Goal: Information Seeking & Learning: Learn about a topic

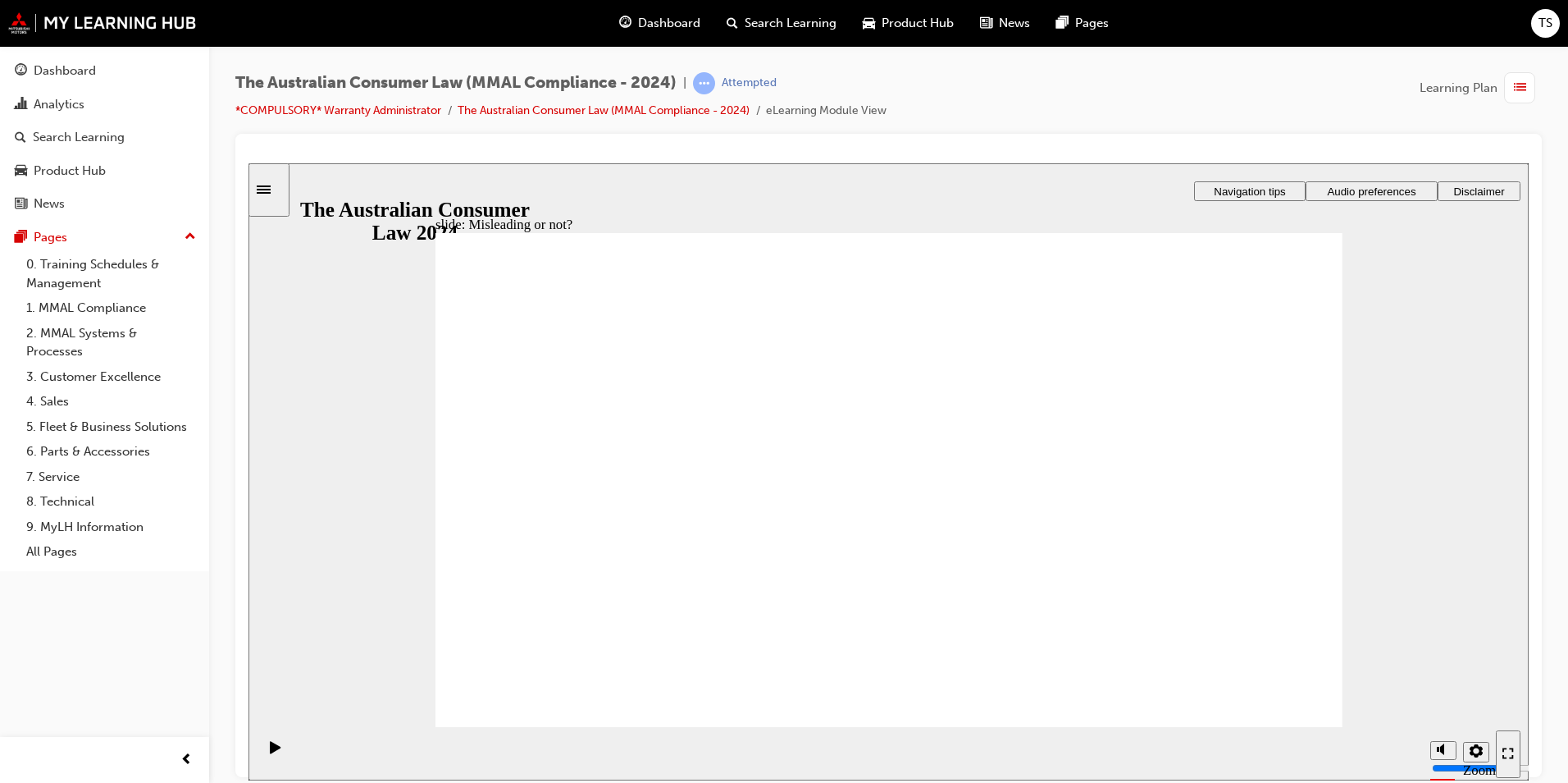
drag, startPoint x: 935, startPoint y: 365, endPoint x: 739, endPoint y: 520, distance: 249.9
drag, startPoint x: 856, startPoint y: 369, endPoint x: 1020, endPoint y: 525, distance: 226.3
drag, startPoint x: 883, startPoint y: 377, endPoint x: 688, endPoint y: 515, distance: 238.9
drag, startPoint x: 894, startPoint y: 368, endPoint x: 1053, endPoint y: 517, distance: 217.9
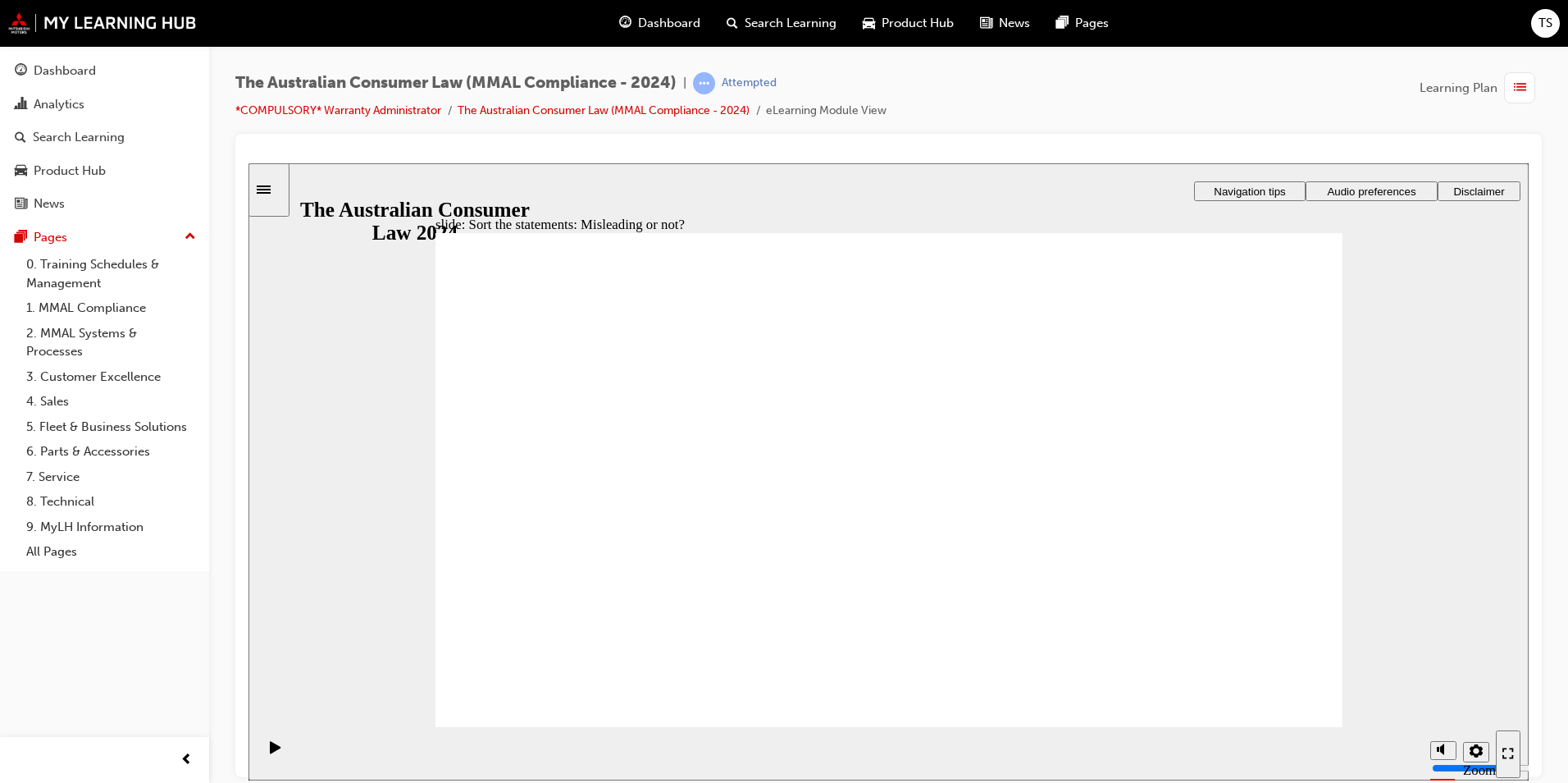
drag, startPoint x: 868, startPoint y: 369, endPoint x: 675, endPoint y: 519, distance: 244.4
drag, startPoint x: 923, startPoint y: 387, endPoint x: 746, endPoint y: 533, distance: 229.4
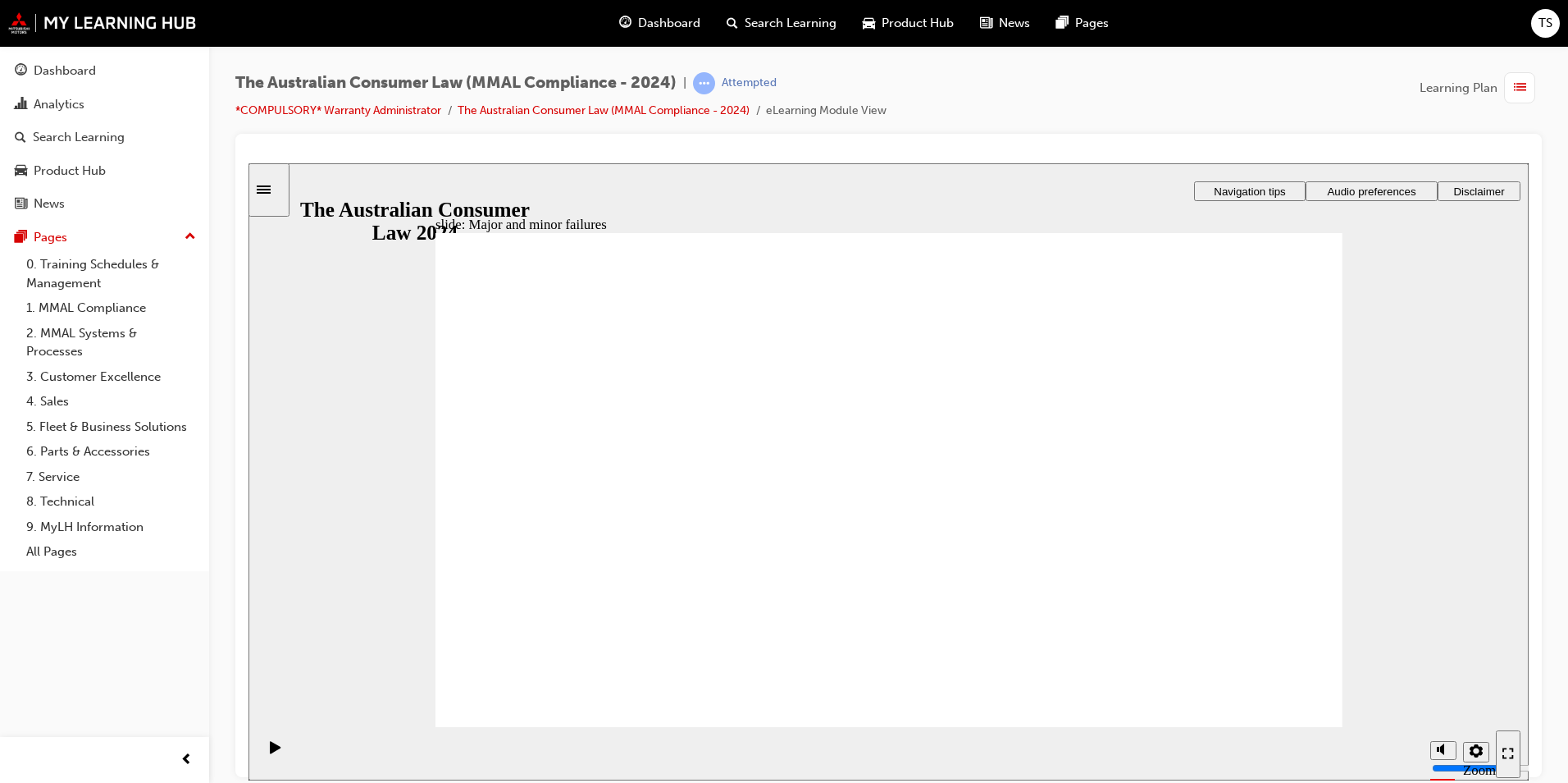
drag, startPoint x: 865, startPoint y: 362, endPoint x: 1155, endPoint y: 556, distance: 348.9
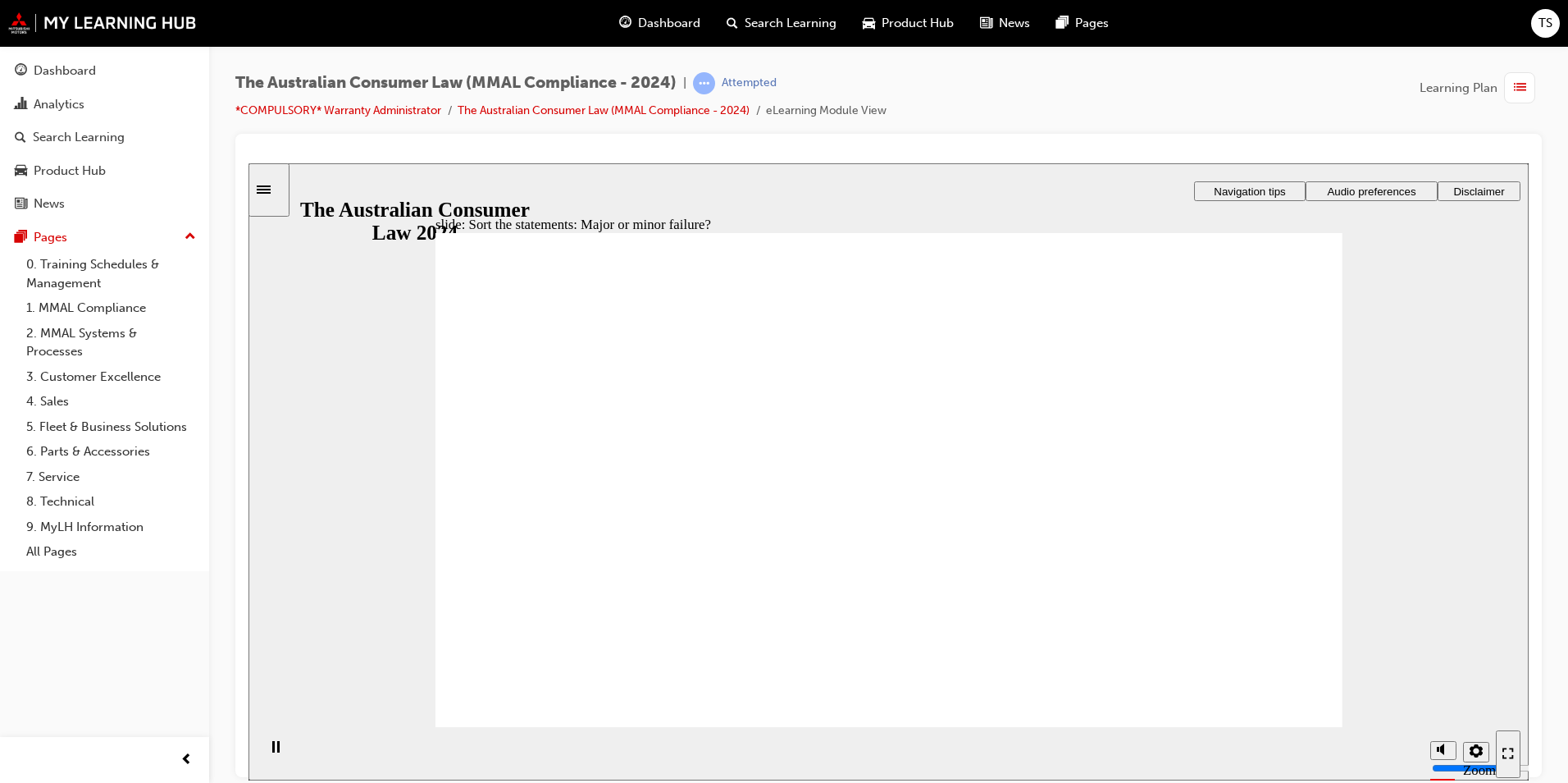
drag, startPoint x: 866, startPoint y: 362, endPoint x: 612, endPoint y: 523, distance: 300.7
drag, startPoint x: 871, startPoint y: 363, endPoint x: 1165, endPoint y: 532, distance: 339.1
drag, startPoint x: 893, startPoint y: 372, endPoint x: 660, endPoint y: 536, distance: 284.9
drag, startPoint x: 873, startPoint y: 360, endPoint x: 588, endPoint y: 570, distance: 354.0
drag, startPoint x: 828, startPoint y: 357, endPoint x: 1099, endPoint y: 537, distance: 325.3
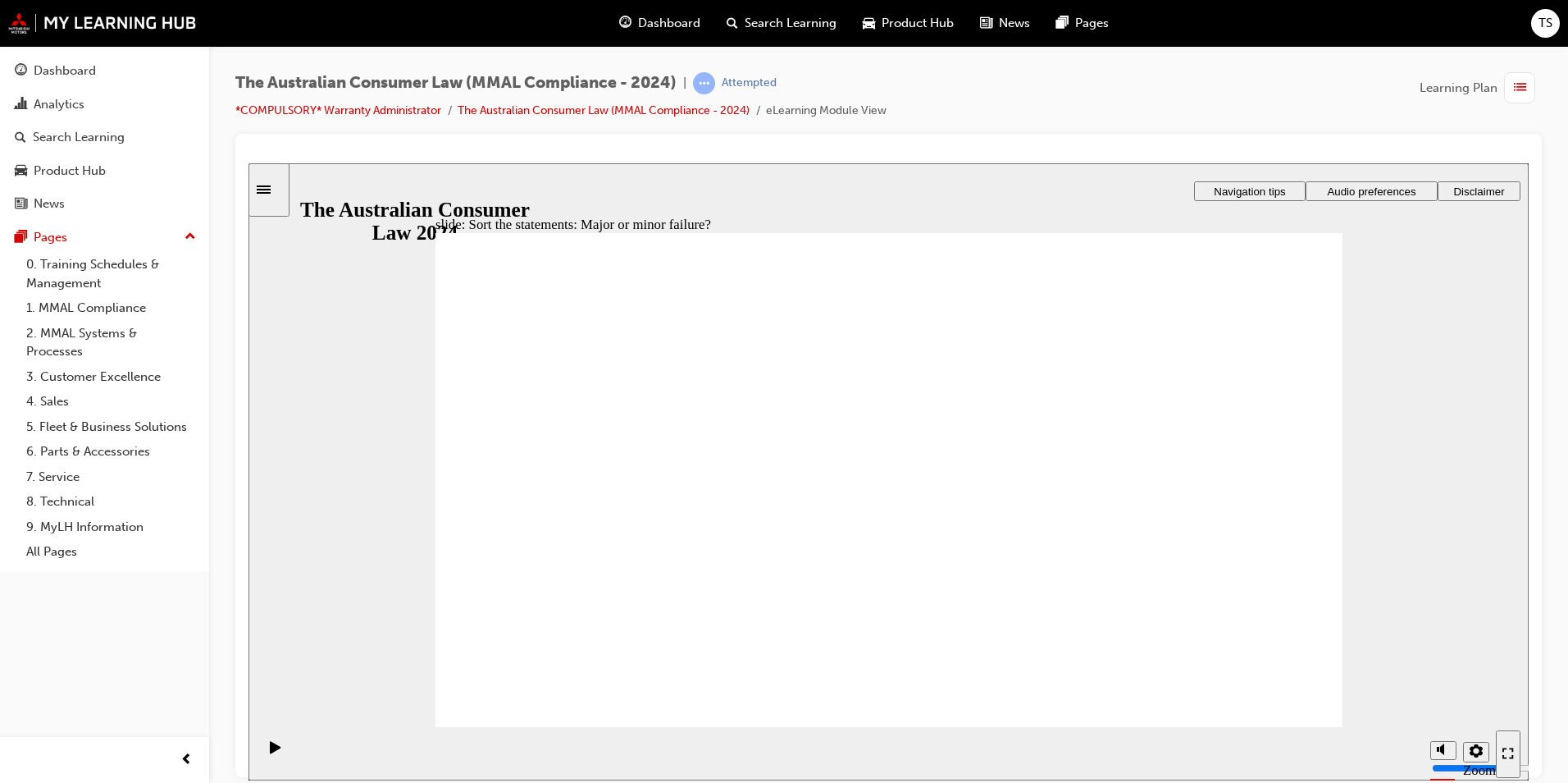
drag, startPoint x: 1138, startPoint y: 548, endPoint x: 647, endPoint y: 536, distance: 491.1
drag, startPoint x: 895, startPoint y: 360, endPoint x: 663, endPoint y: 518, distance: 280.7
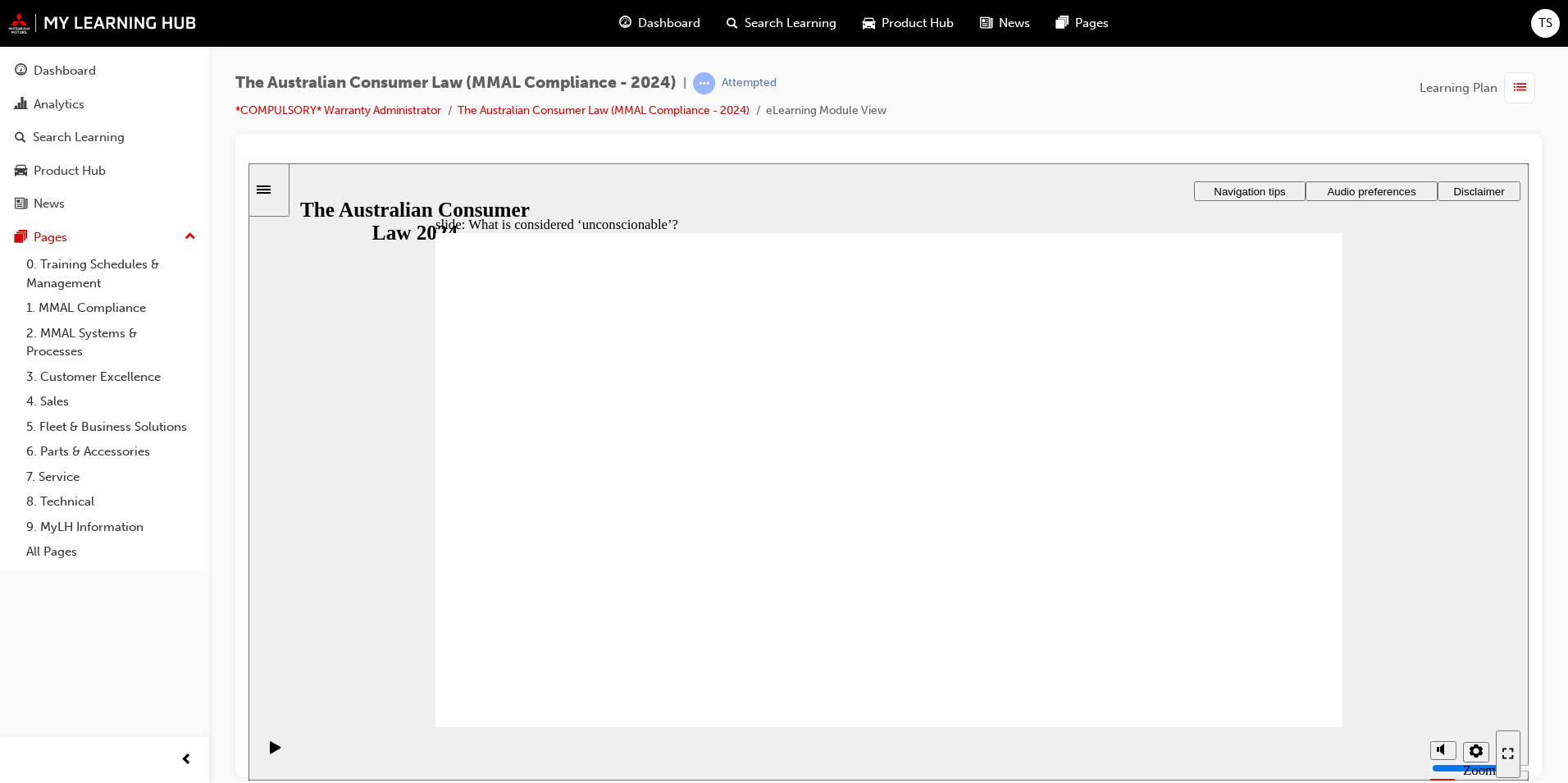
drag, startPoint x: 914, startPoint y: 386, endPoint x: 663, endPoint y: 525, distance: 286.9
drag, startPoint x: 864, startPoint y: 357, endPoint x: 623, endPoint y: 511, distance: 286.0
drag, startPoint x: 971, startPoint y: 360, endPoint x: 944, endPoint y: 370, distance: 28.8
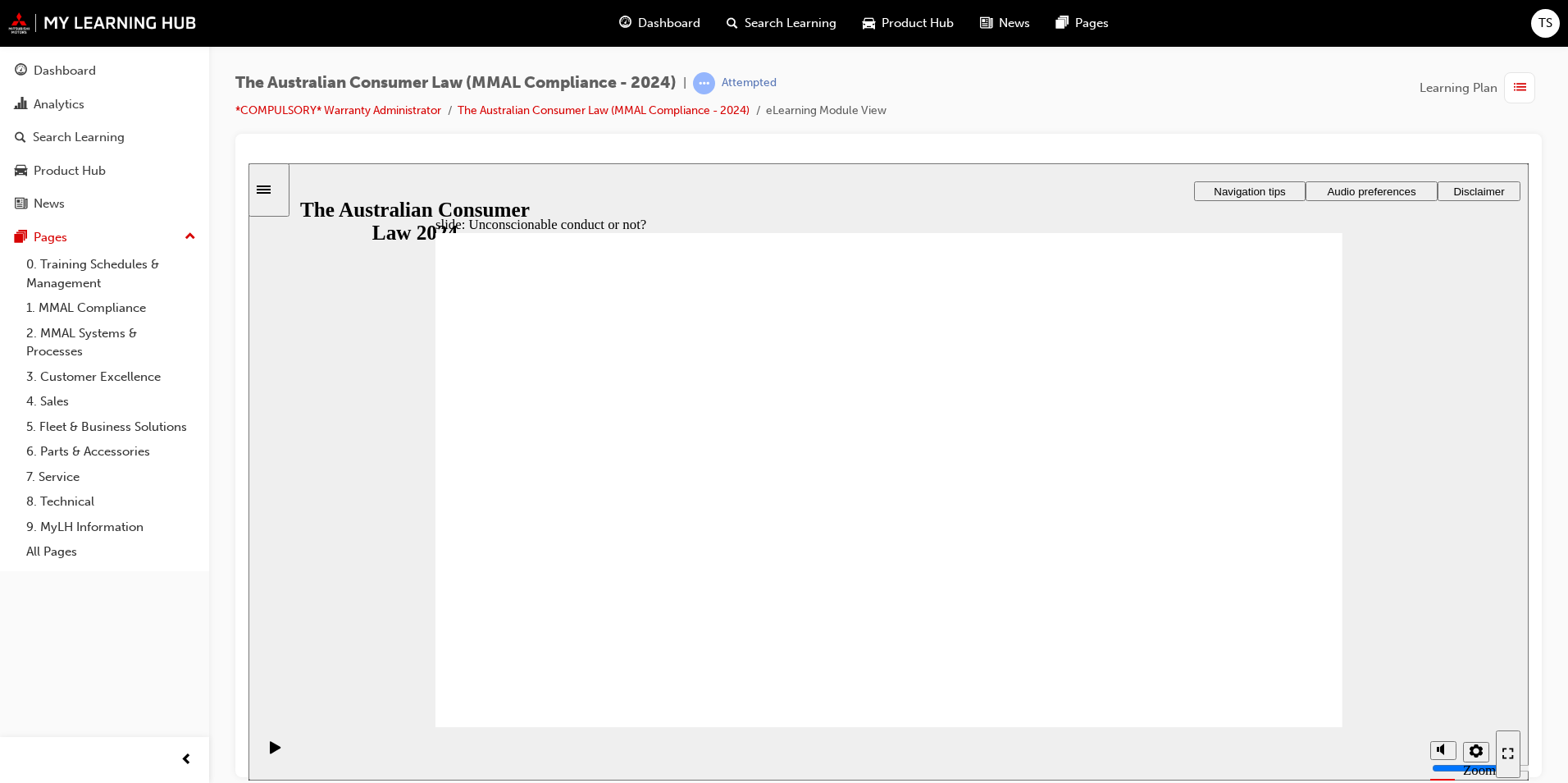
drag, startPoint x: 935, startPoint y: 367, endPoint x: 1145, endPoint y: 504, distance: 250.7
drag, startPoint x: 922, startPoint y: 409, endPoint x: 654, endPoint y: 550, distance: 302.8
drag, startPoint x: 890, startPoint y: 362, endPoint x: 612, endPoint y: 520, distance: 319.8
drag, startPoint x: 930, startPoint y: 411, endPoint x: 674, endPoint y: 542, distance: 287.6
drag, startPoint x: 905, startPoint y: 394, endPoint x: 1148, endPoint y: 536, distance: 281.4
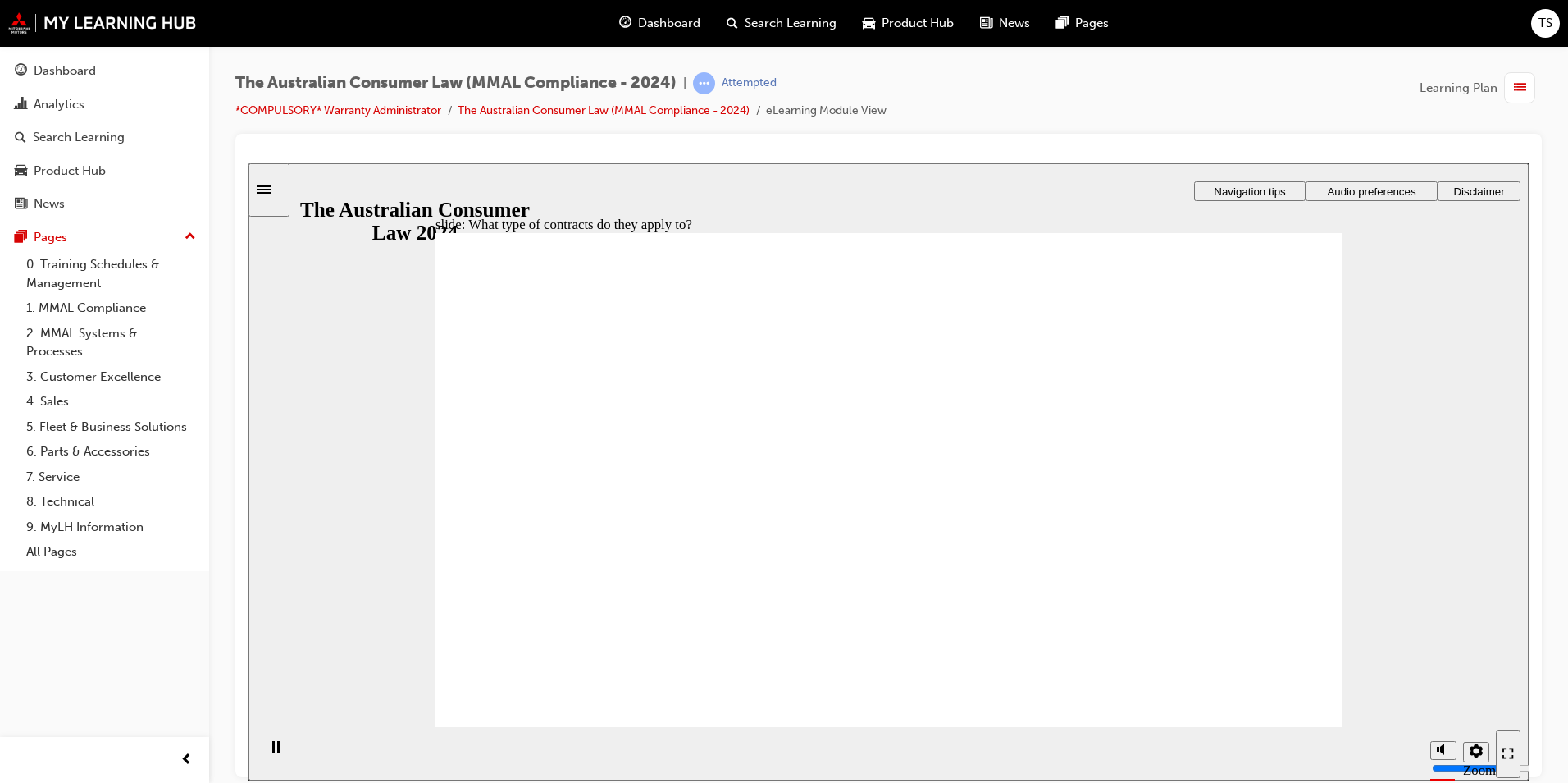
drag, startPoint x: 887, startPoint y: 418, endPoint x: 1152, endPoint y: 566, distance: 303.5
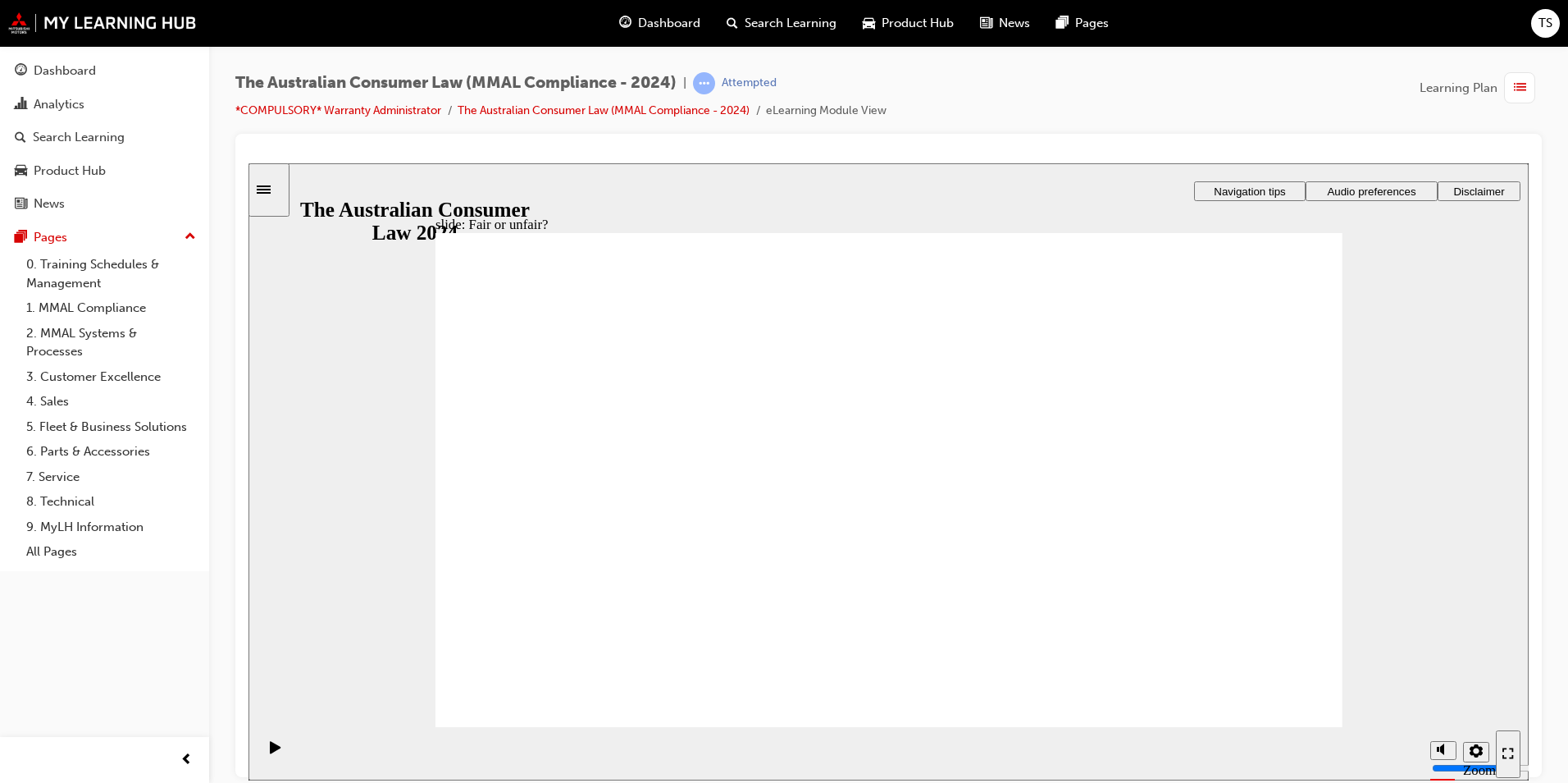
drag, startPoint x: 924, startPoint y: 371, endPoint x: 609, endPoint y: 506, distance: 342.7
drag, startPoint x: 921, startPoint y: 429, endPoint x: 1161, endPoint y: 578, distance: 282.5
drag, startPoint x: 883, startPoint y: 388, endPoint x: 1197, endPoint y: 533, distance: 345.9
drag, startPoint x: 863, startPoint y: 350, endPoint x: 1168, endPoint y: 495, distance: 337.7
drag, startPoint x: 930, startPoint y: 391, endPoint x: 646, endPoint y: 542, distance: 321.6
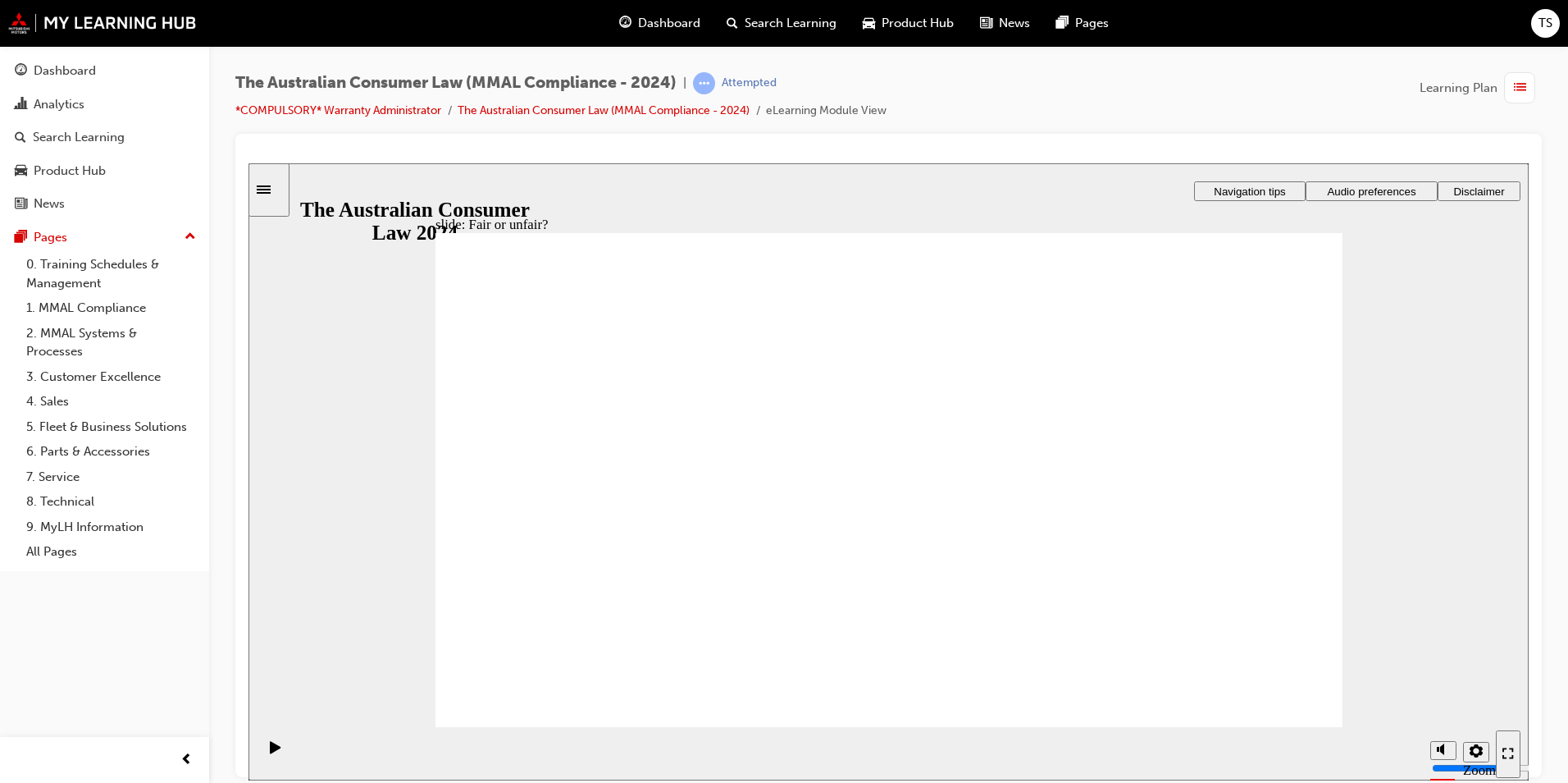
drag, startPoint x: 937, startPoint y: 342, endPoint x: 1234, endPoint y: 493, distance: 333.2
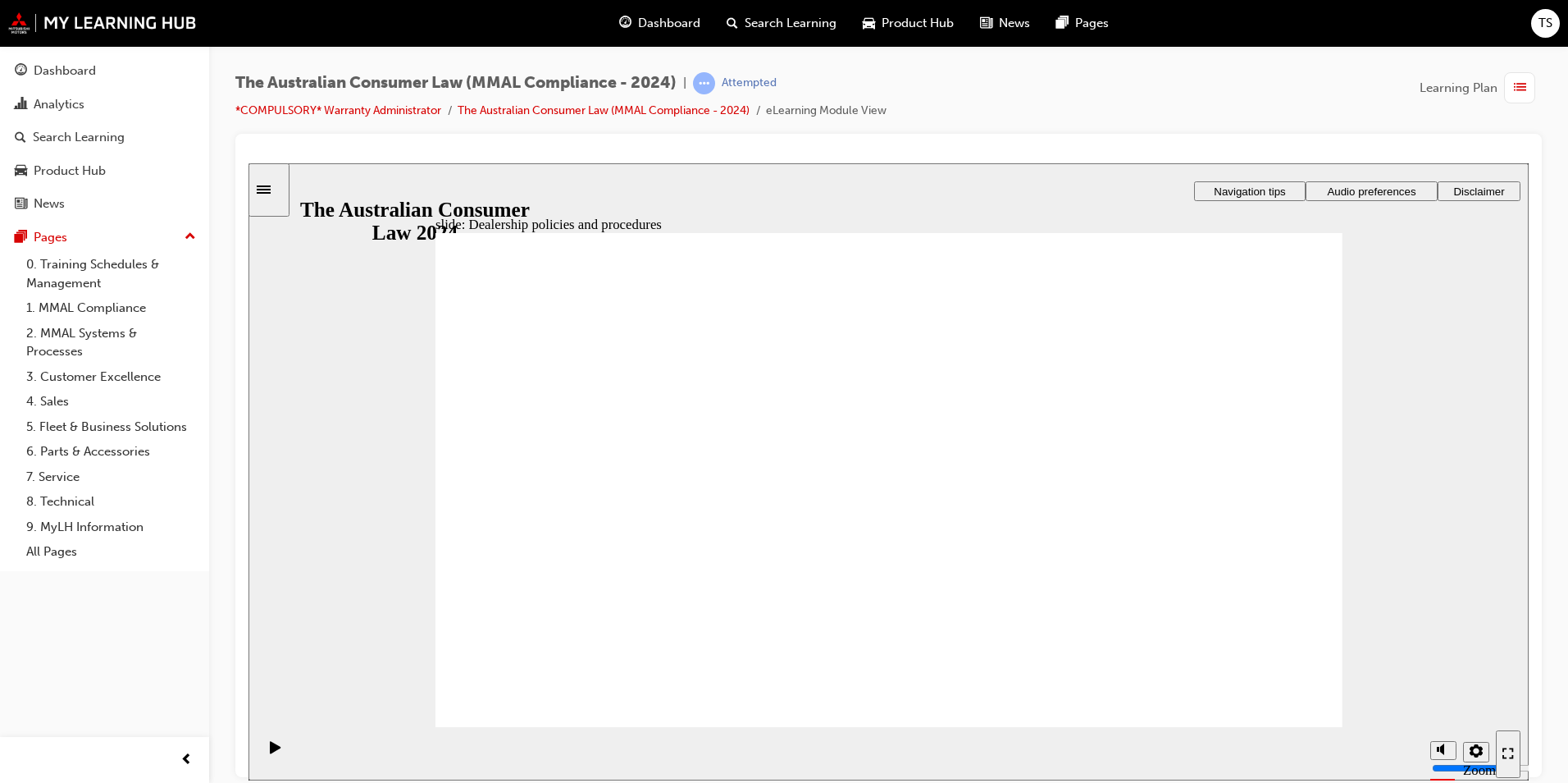
radio input "true"
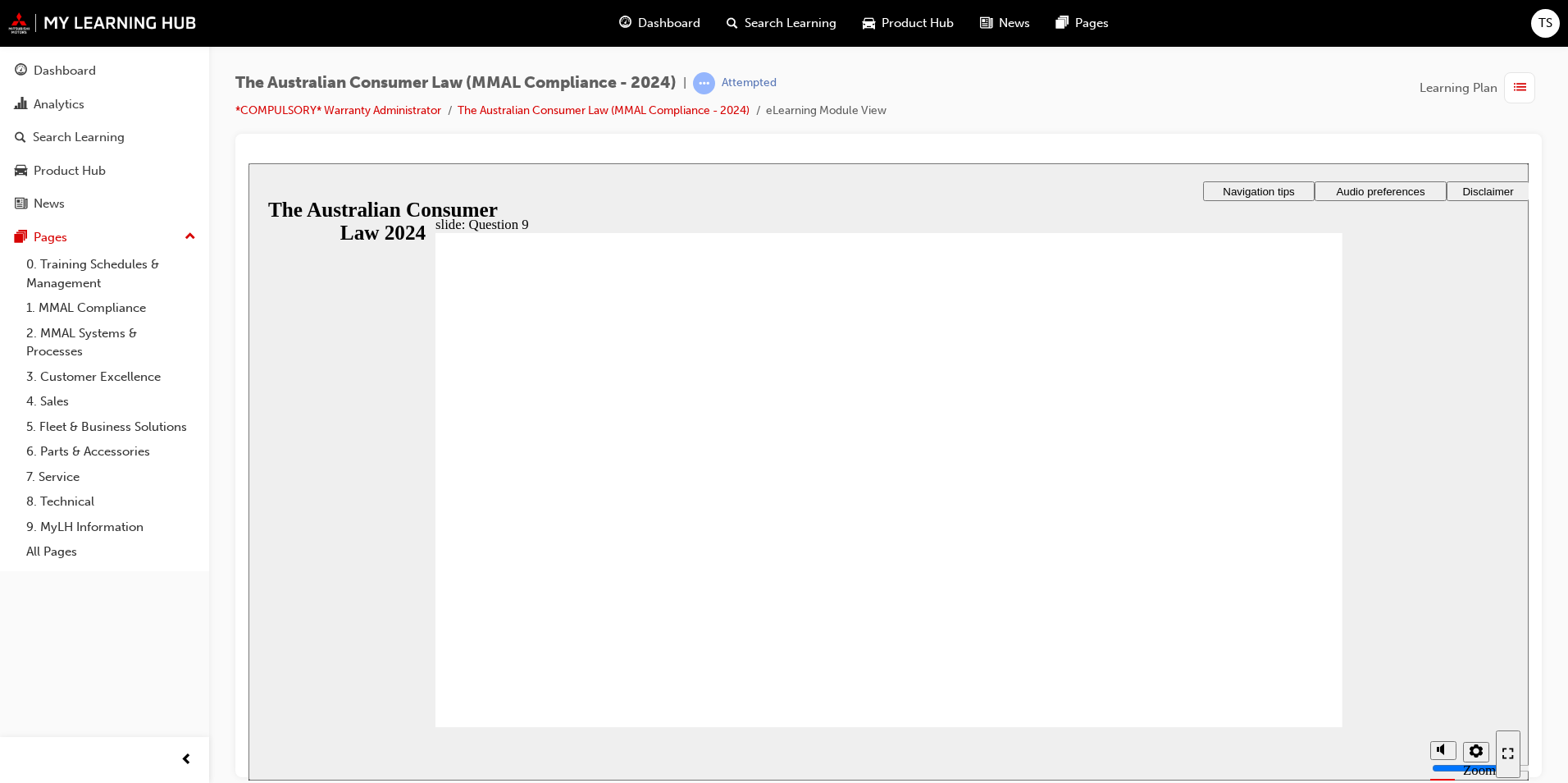
checkbox input "true"
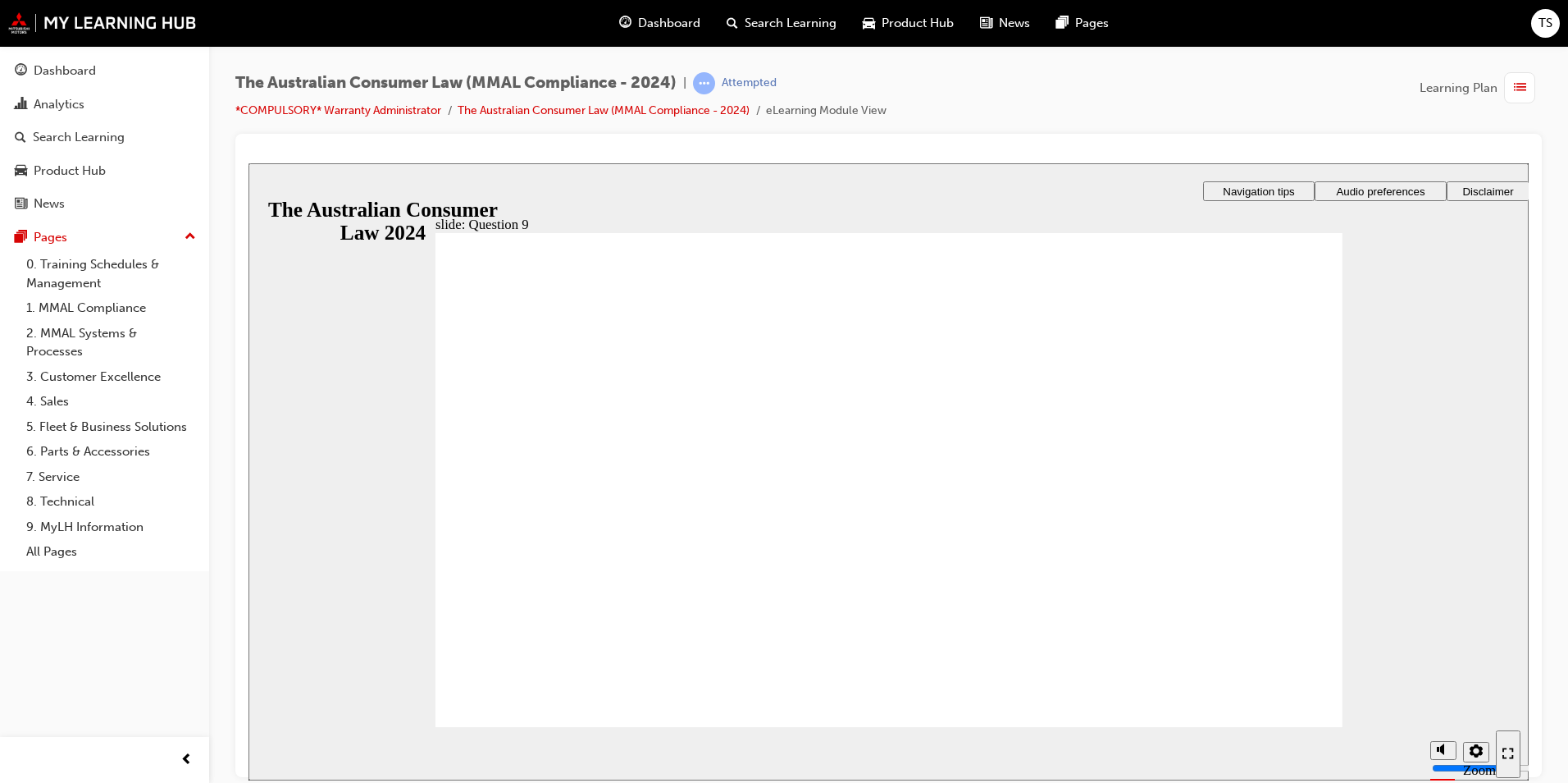
radio input "true"
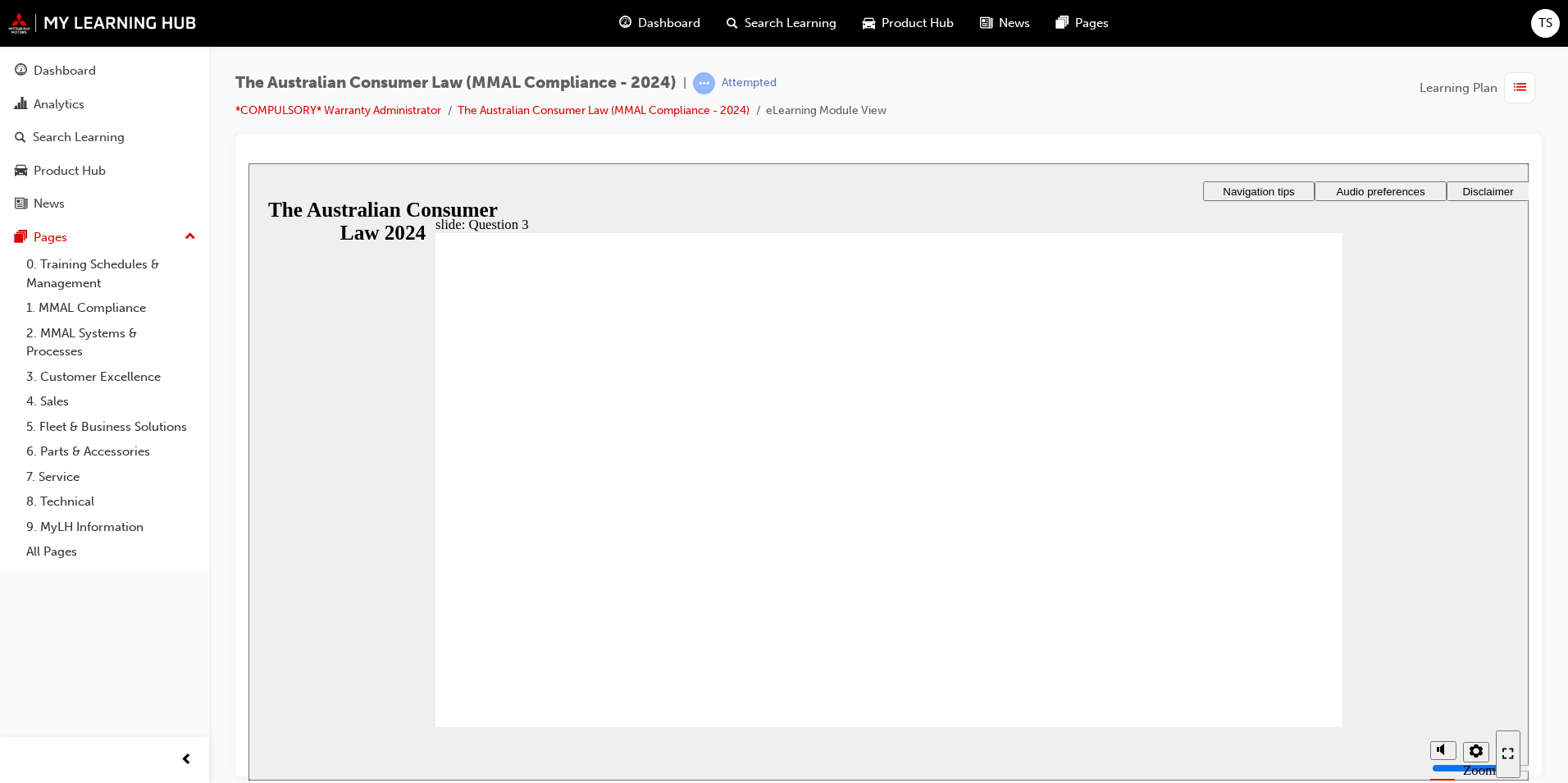
checkbox input "true"
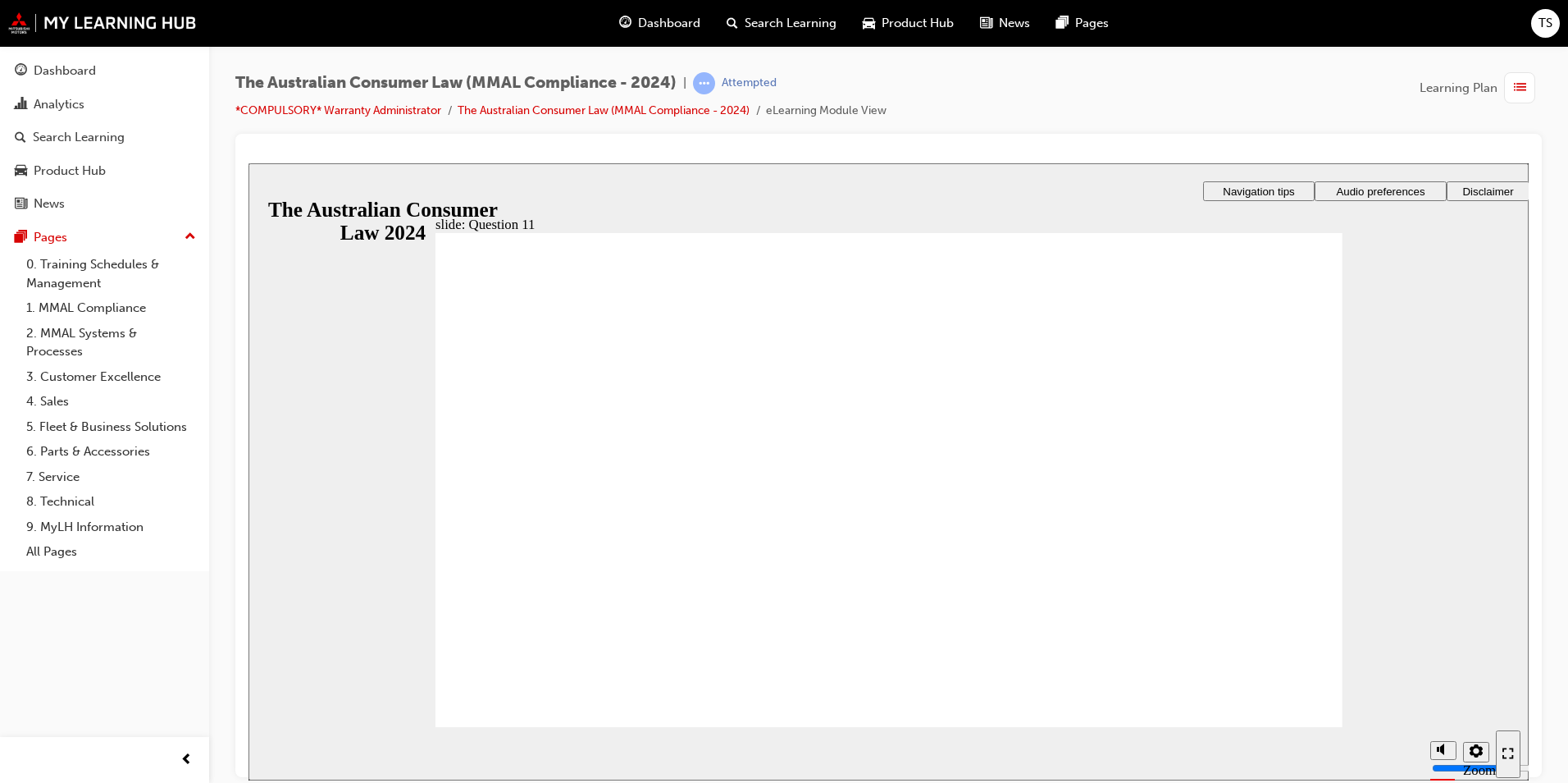
radio input "true"
checkbox input "true"
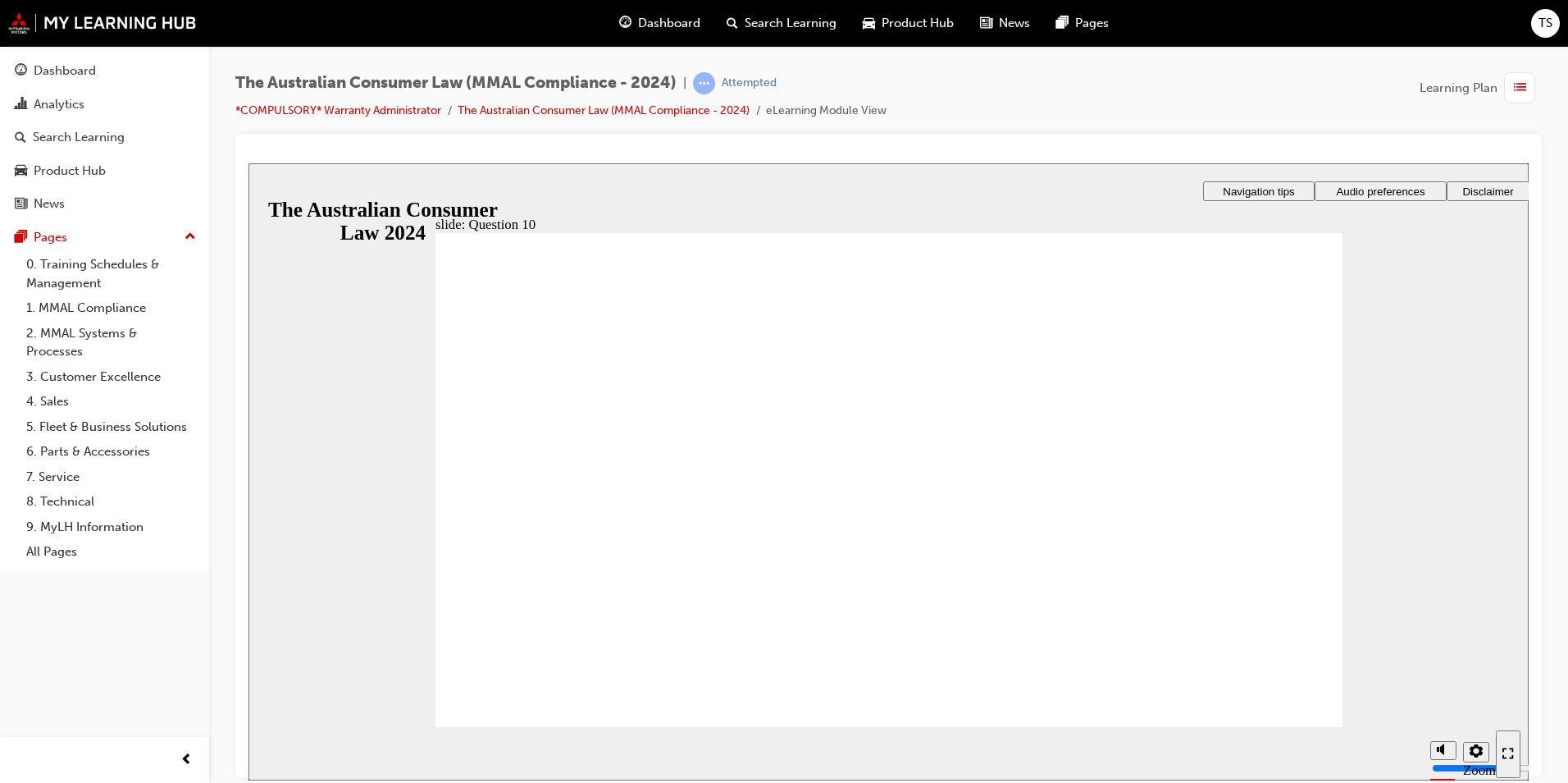
checkbox input "true"
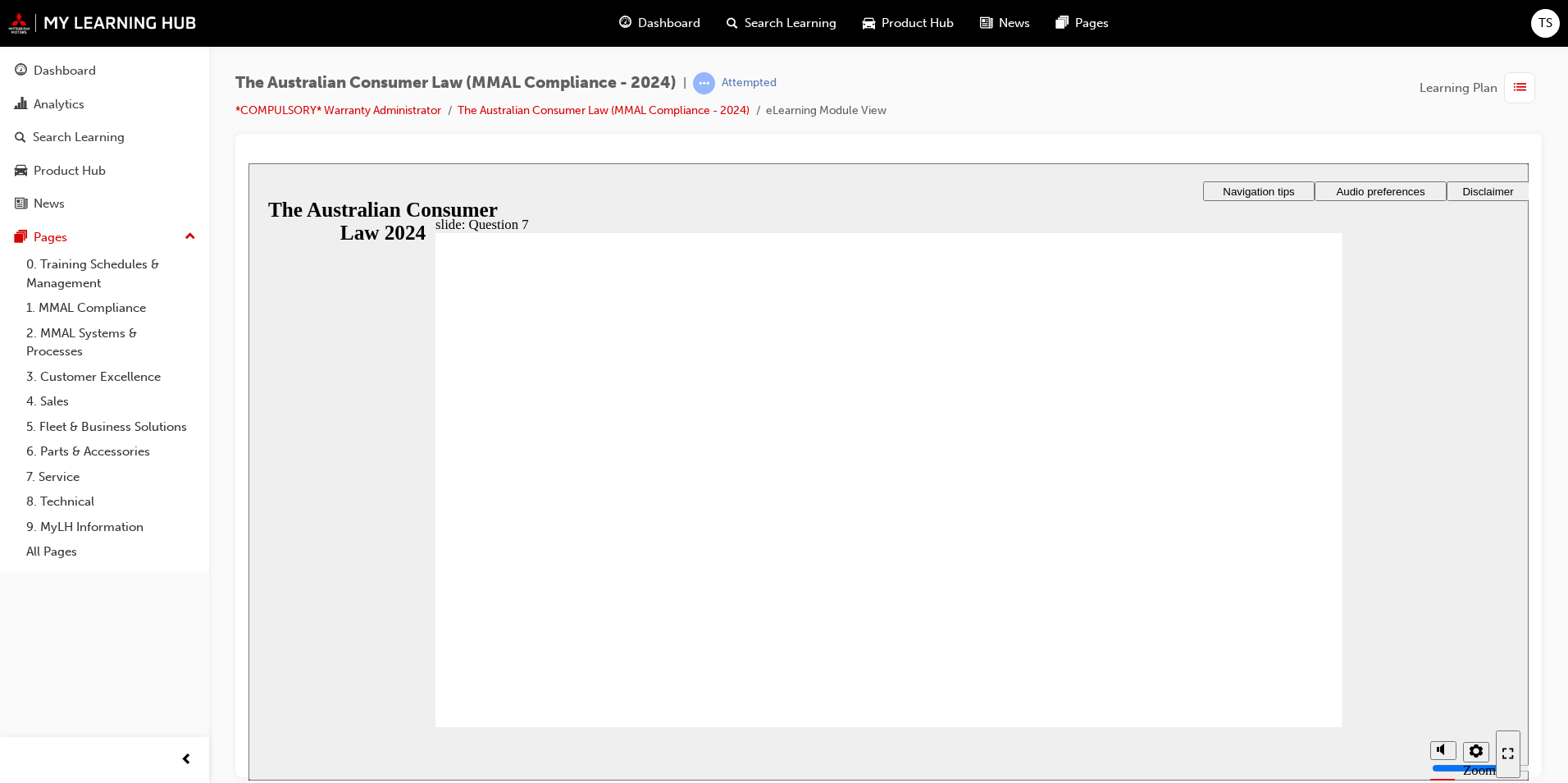
checkbox input "true"
radio input "false"
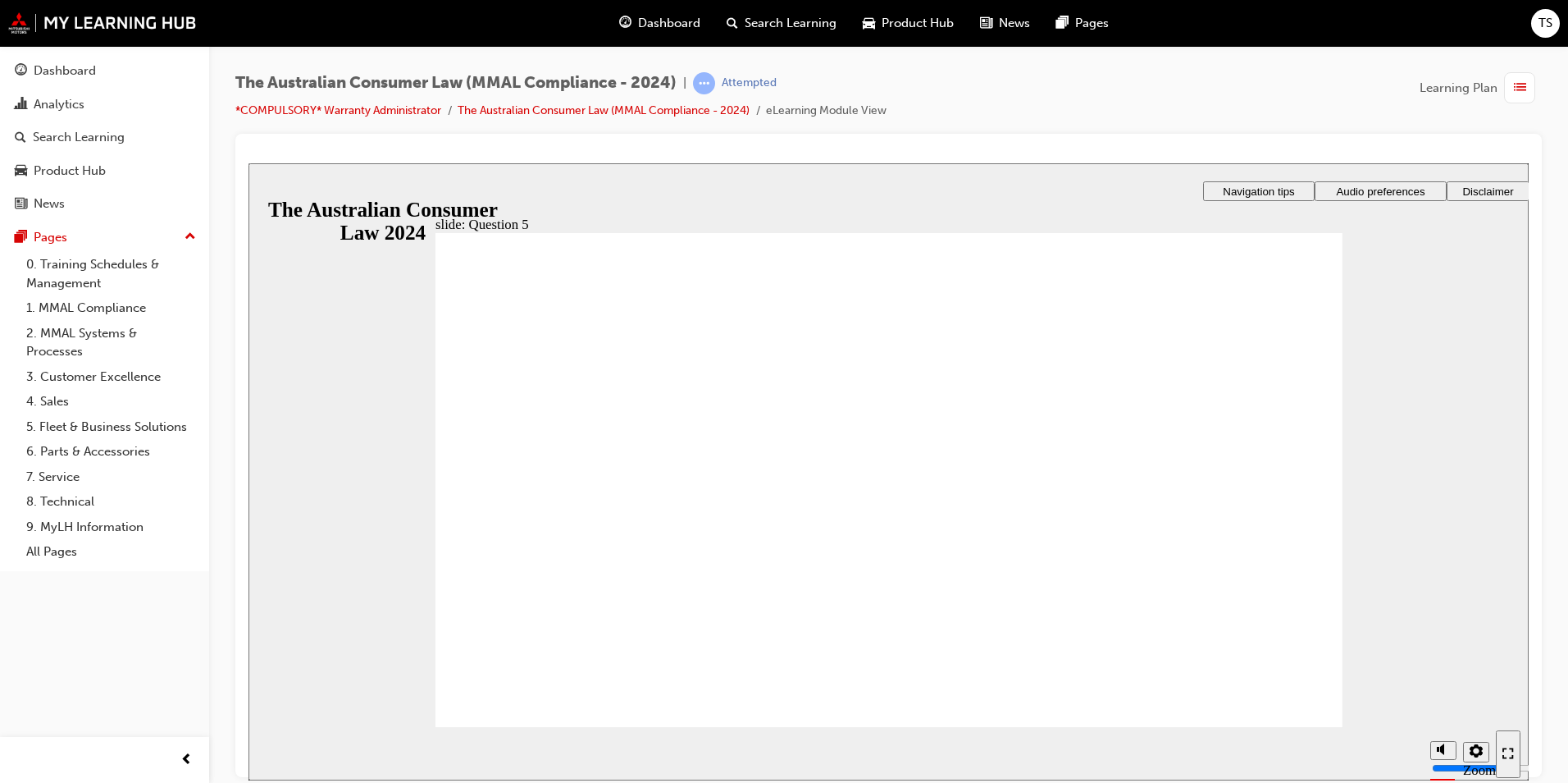
radio input "true"
checkbox input "true"
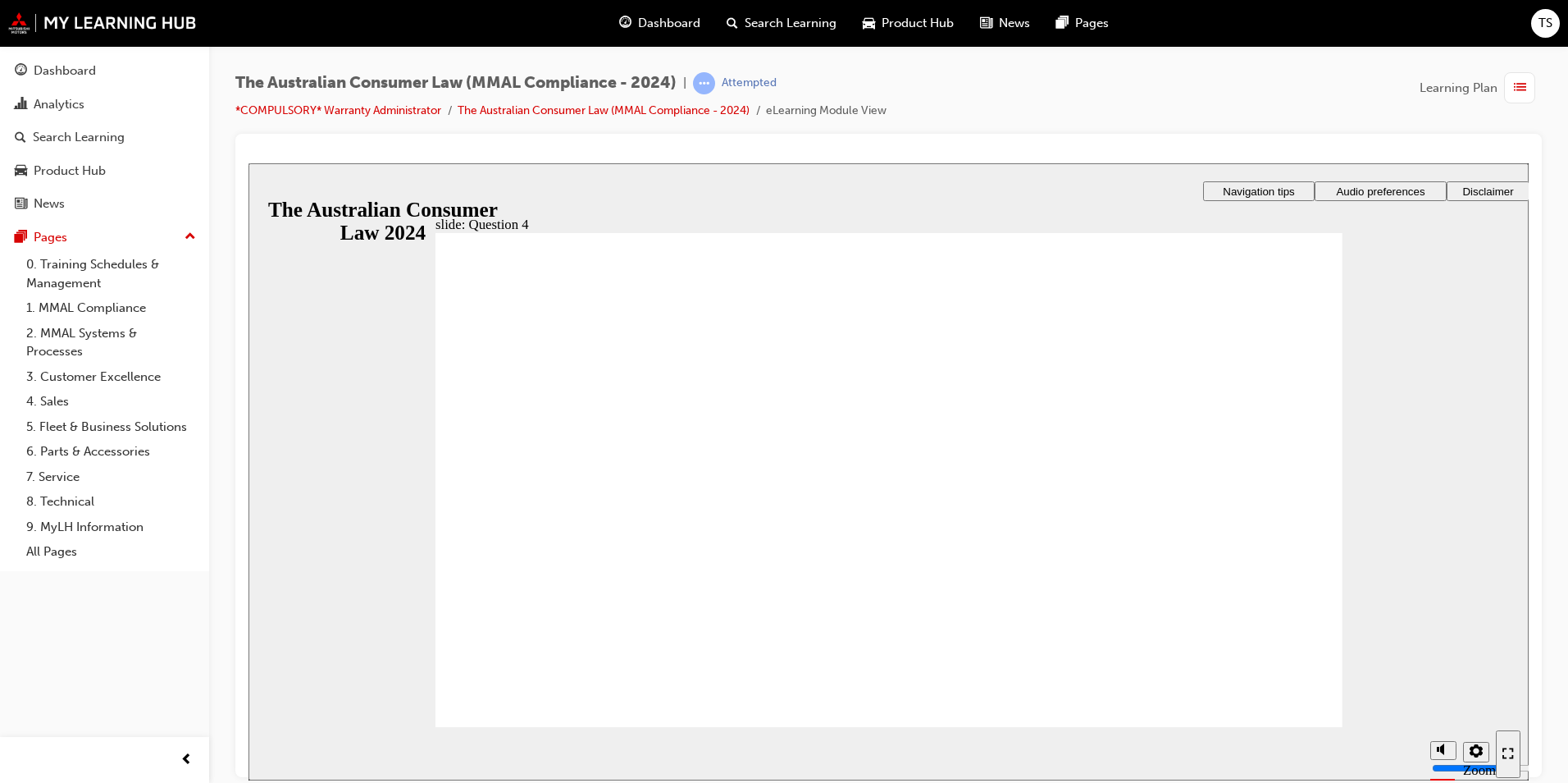
checkbox input "true"
radio input "true"
